Goal: Task Accomplishment & Management: Manage account settings

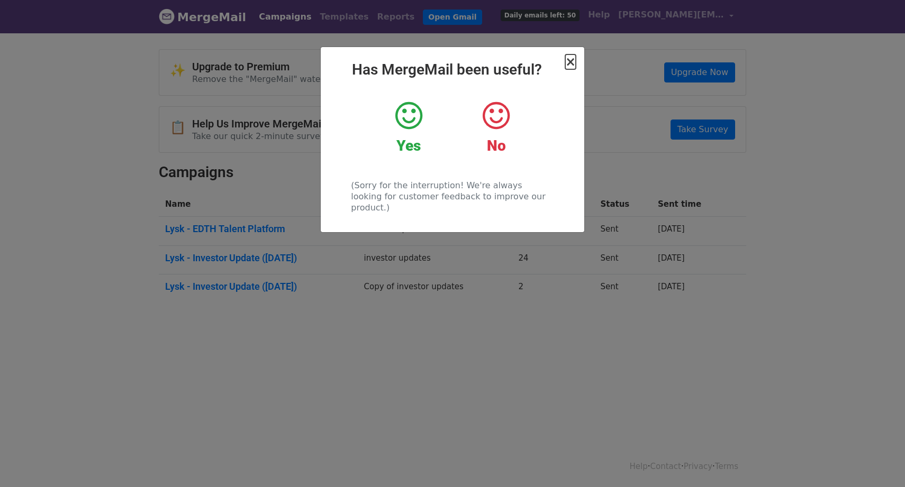
click at [572, 64] on span "×" at bounding box center [570, 62] width 11 height 15
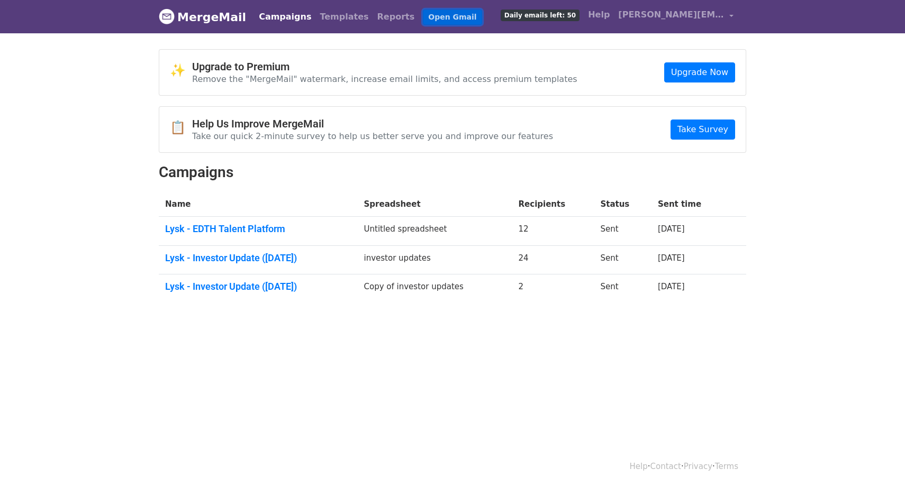
click at [423, 13] on link "Open Gmail" at bounding box center [452, 17] width 59 height 15
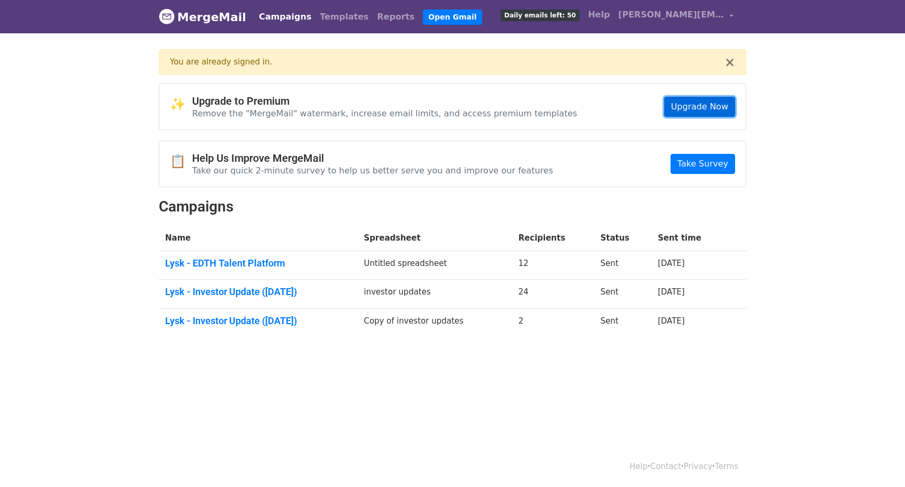
click at [693, 110] on link "Upgrade Now" at bounding box center [699, 107] width 71 height 20
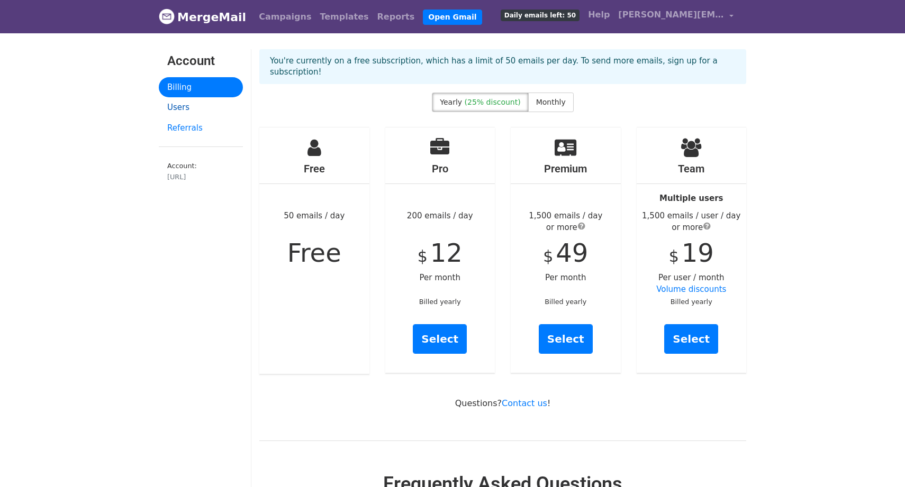
click at [173, 114] on link "Users" at bounding box center [201, 107] width 84 height 21
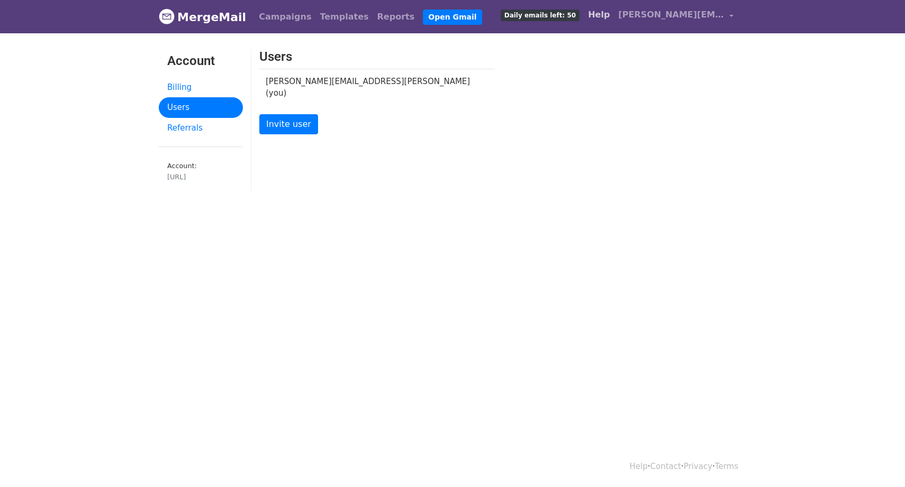
click at [614, 12] on link "Help" at bounding box center [599, 14] width 30 height 21
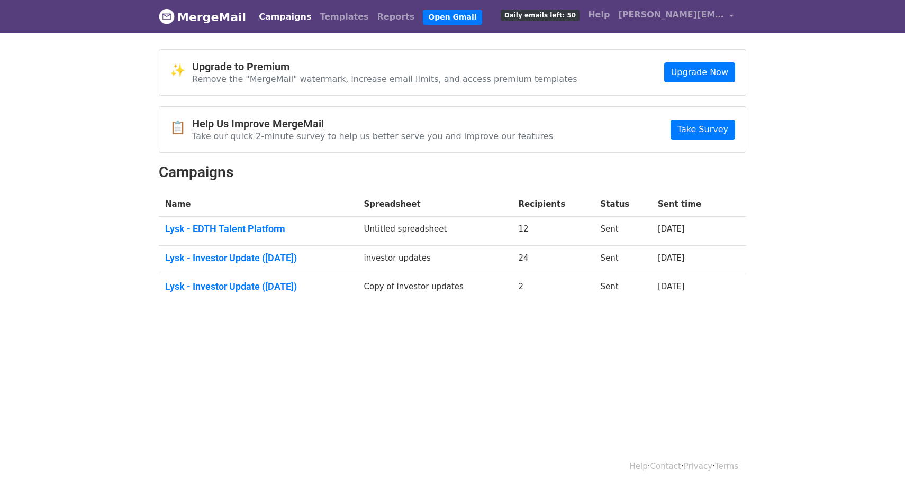
click at [800, 106] on body "MergeMail Campaigns Templates Reports Open Gmail Daily emails left: 50 Help hen…" at bounding box center [452, 177] width 905 height 354
